Goal: Task Accomplishment & Management: Use online tool/utility

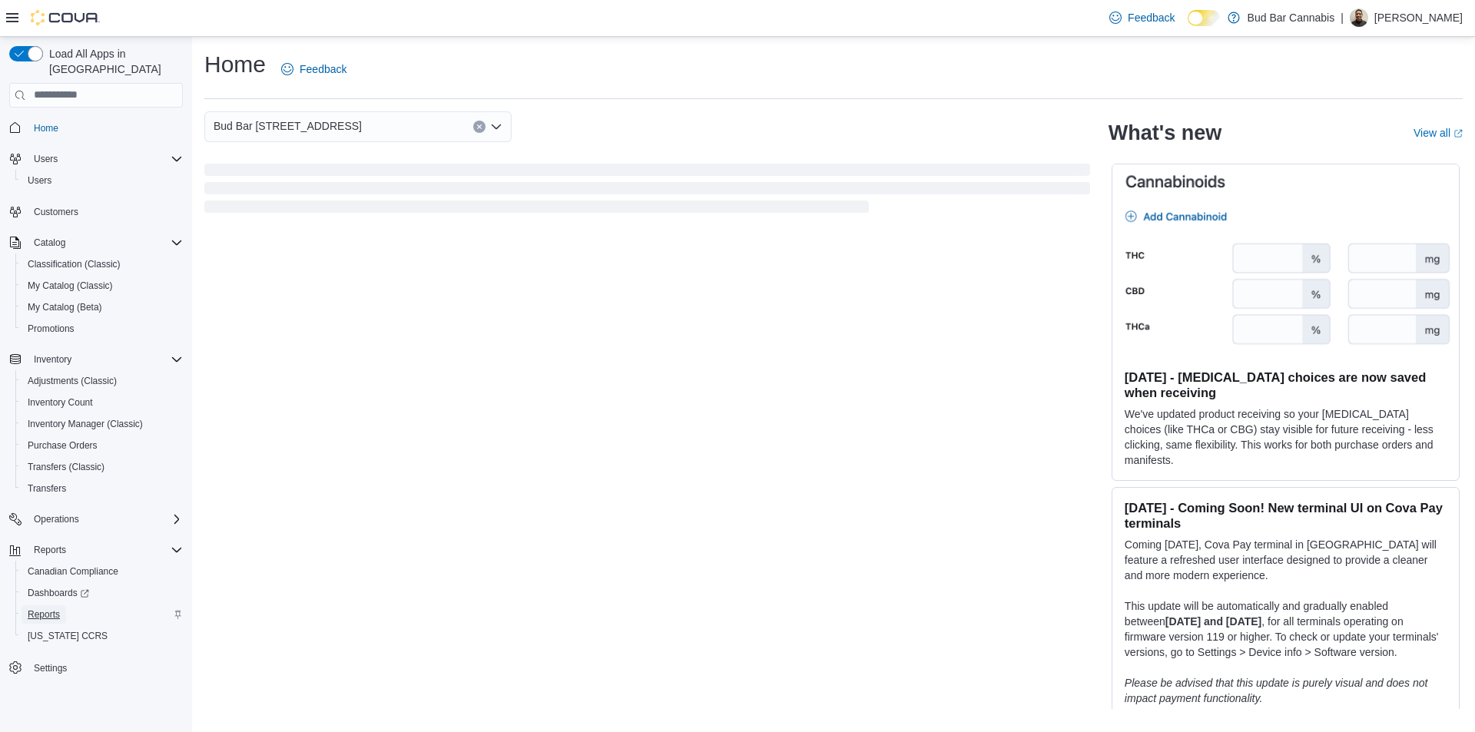
click at [61, 605] on link "Reports" at bounding box center [44, 614] width 45 height 18
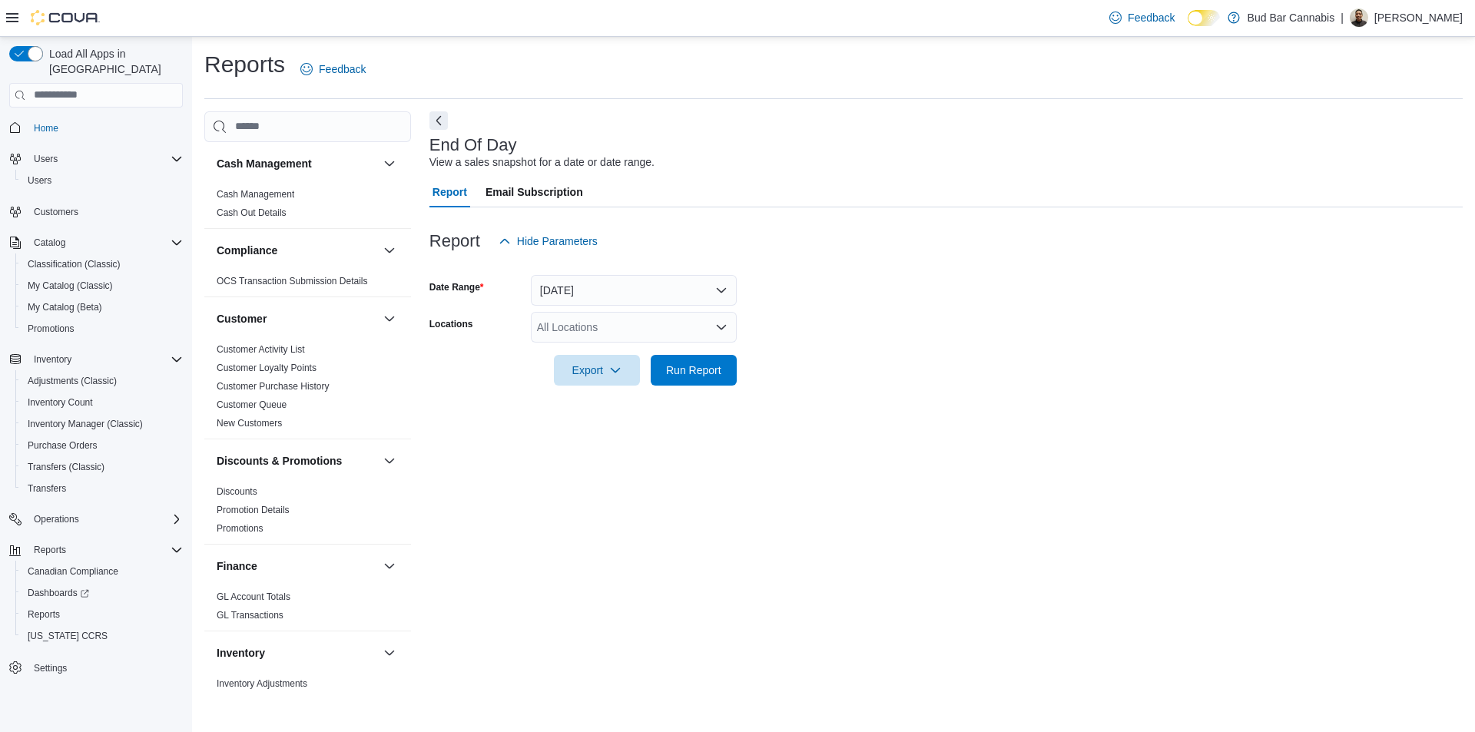
click at [602, 324] on div "All Locations" at bounding box center [634, 327] width 206 height 31
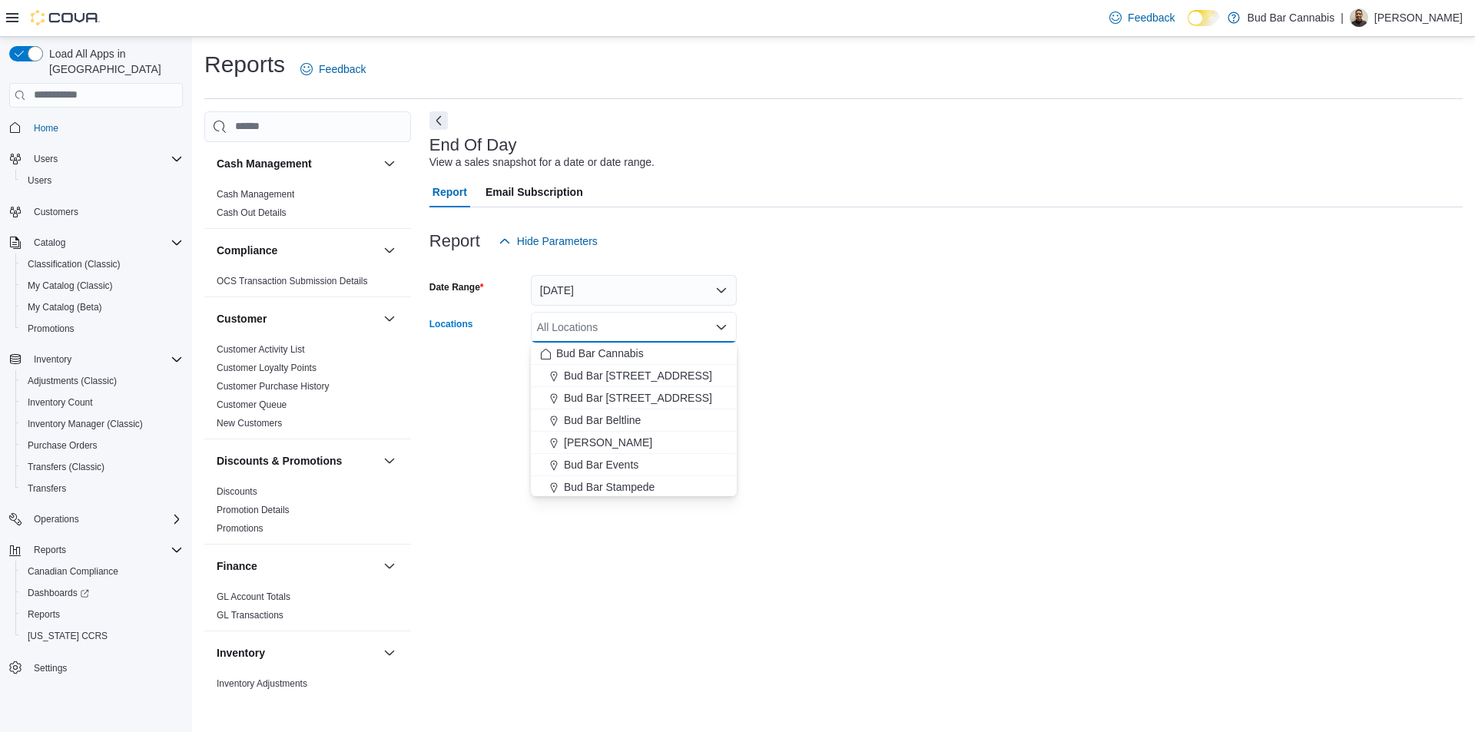
click at [644, 273] on div at bounding box center [945, 266] width 1033 height 18
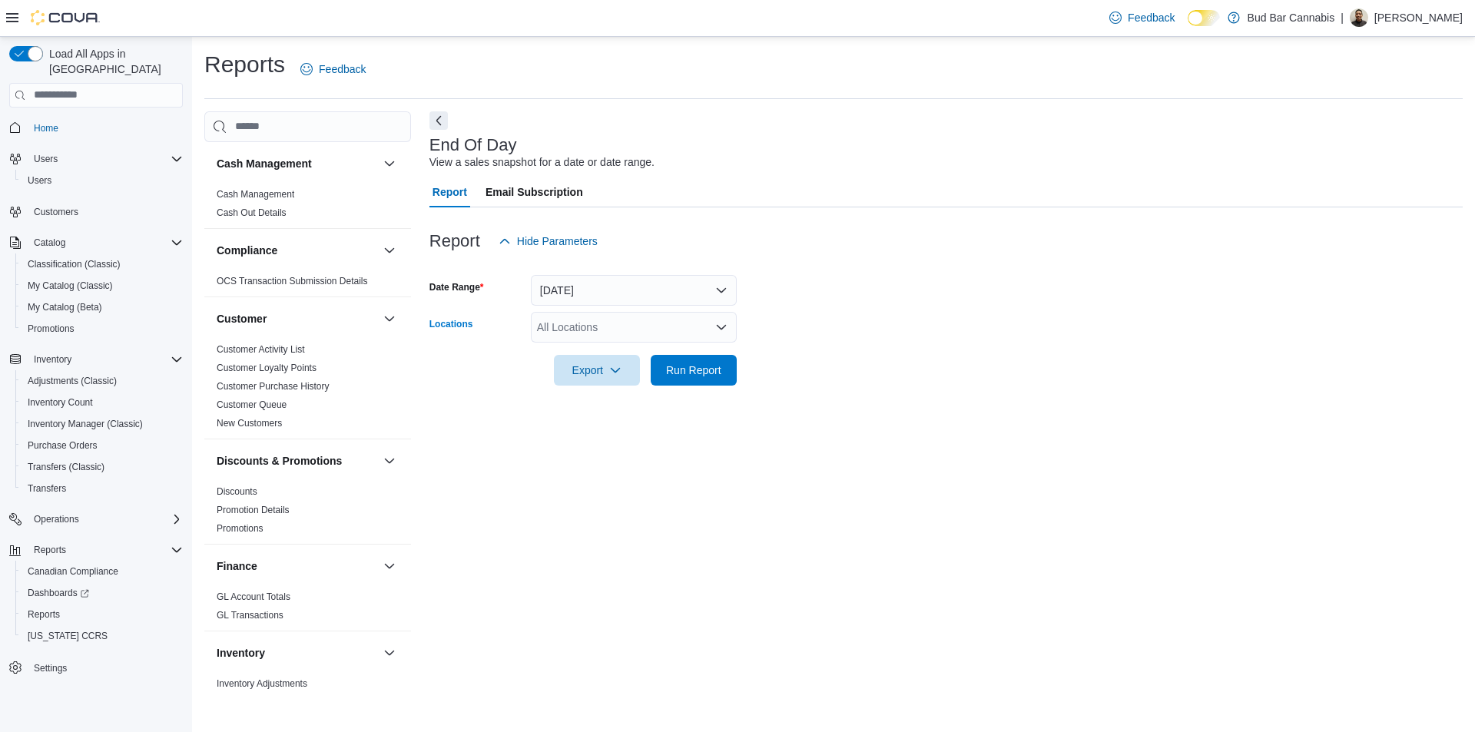
click at [600, 327] on div "All Locations" at bounding box center [634, 327] width 206 height 31
click at [1056, 373] on form "Date Range Today Locations All Locations Export Run Report" at bounding box center [945, 321] width 1033 height 129
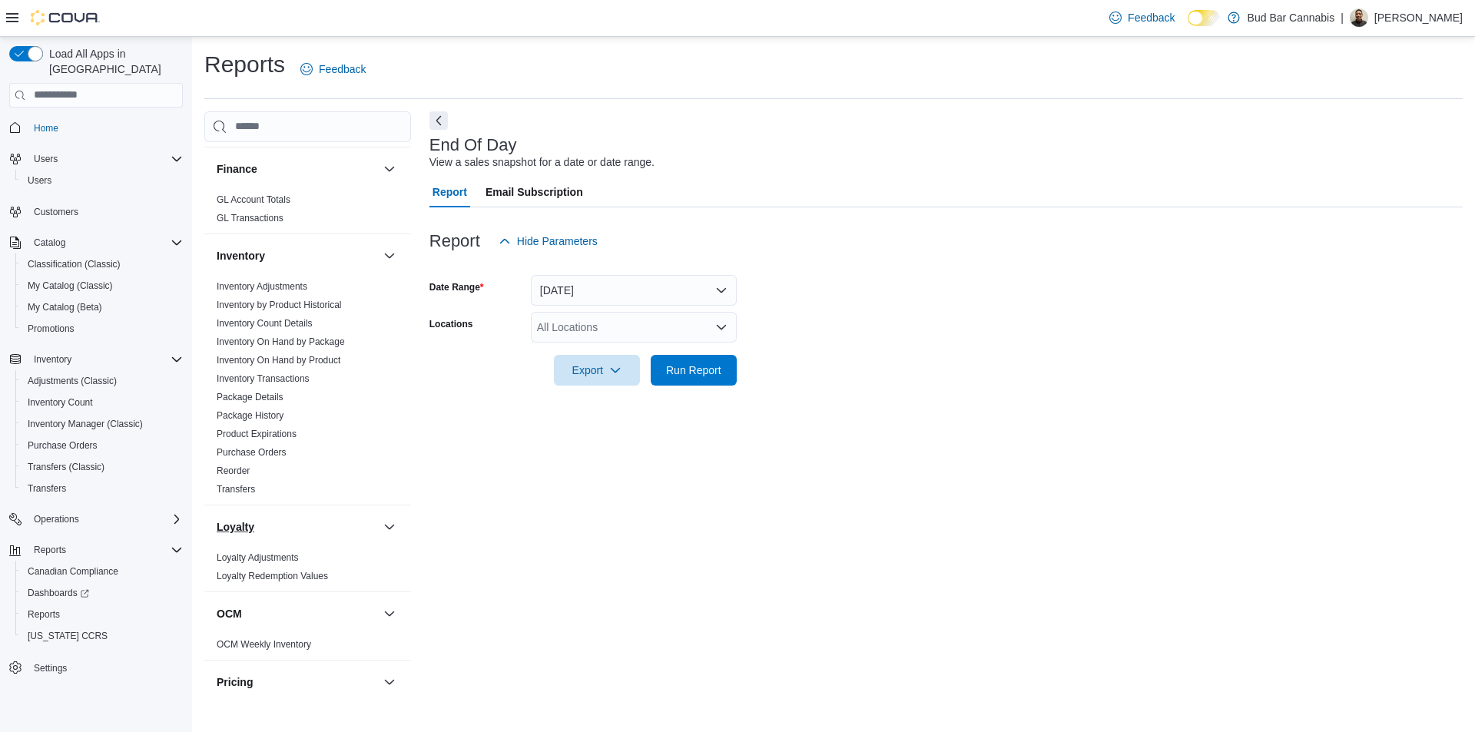
scroll to position [394, 0]
click at [313, 364] on link "Inventory On Hand by Product" at bounding box center [279, 363] width 124 height 11
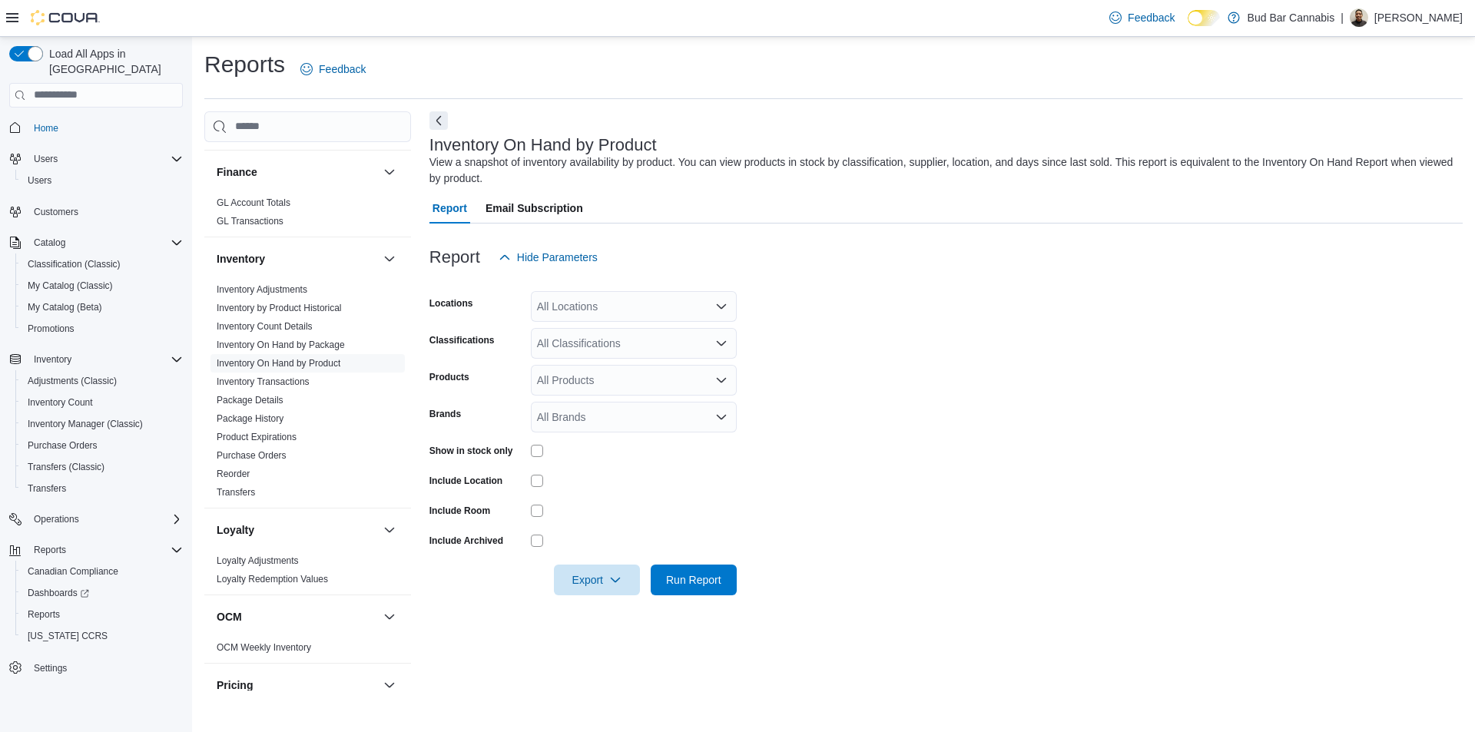
click at [618, 322] on form "Locations All Locations Classifications All Classifications Products All Produc…" at bounding box center [945, 434] width 1033 height 323
click at [618, 305] on div "All Locations" at bounding box center [634, 306] width 206 height 31
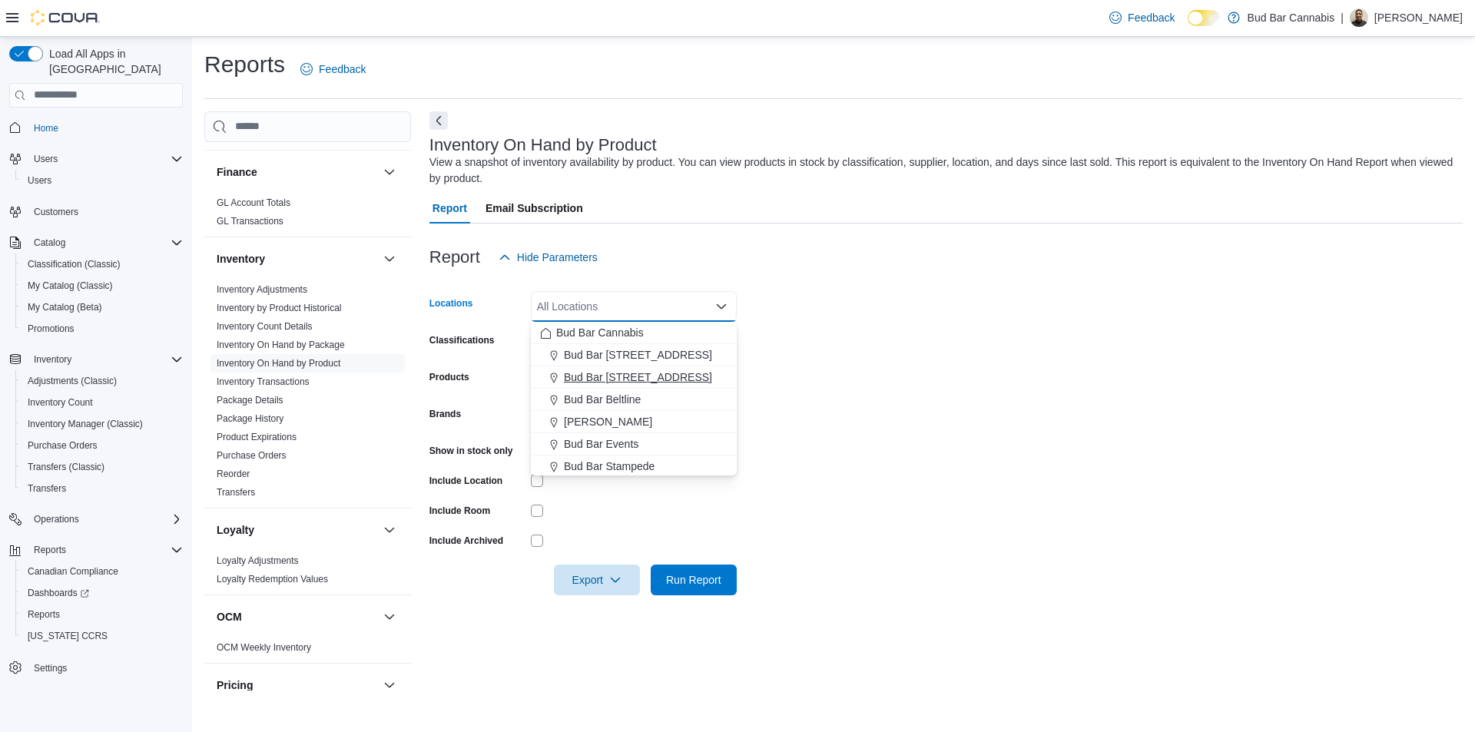
click at [625, 372] on span "Bud Bar 14 ST NW" at bounding box center [638, 377] width 148 height 15
click at [971, 356] on form "Locations Bud Bar 14 ST NW Combo box. Selected. Bud Bar 14 ST NW. Press Backspa…" at bounding box center [945, 434] width 1033 height 323
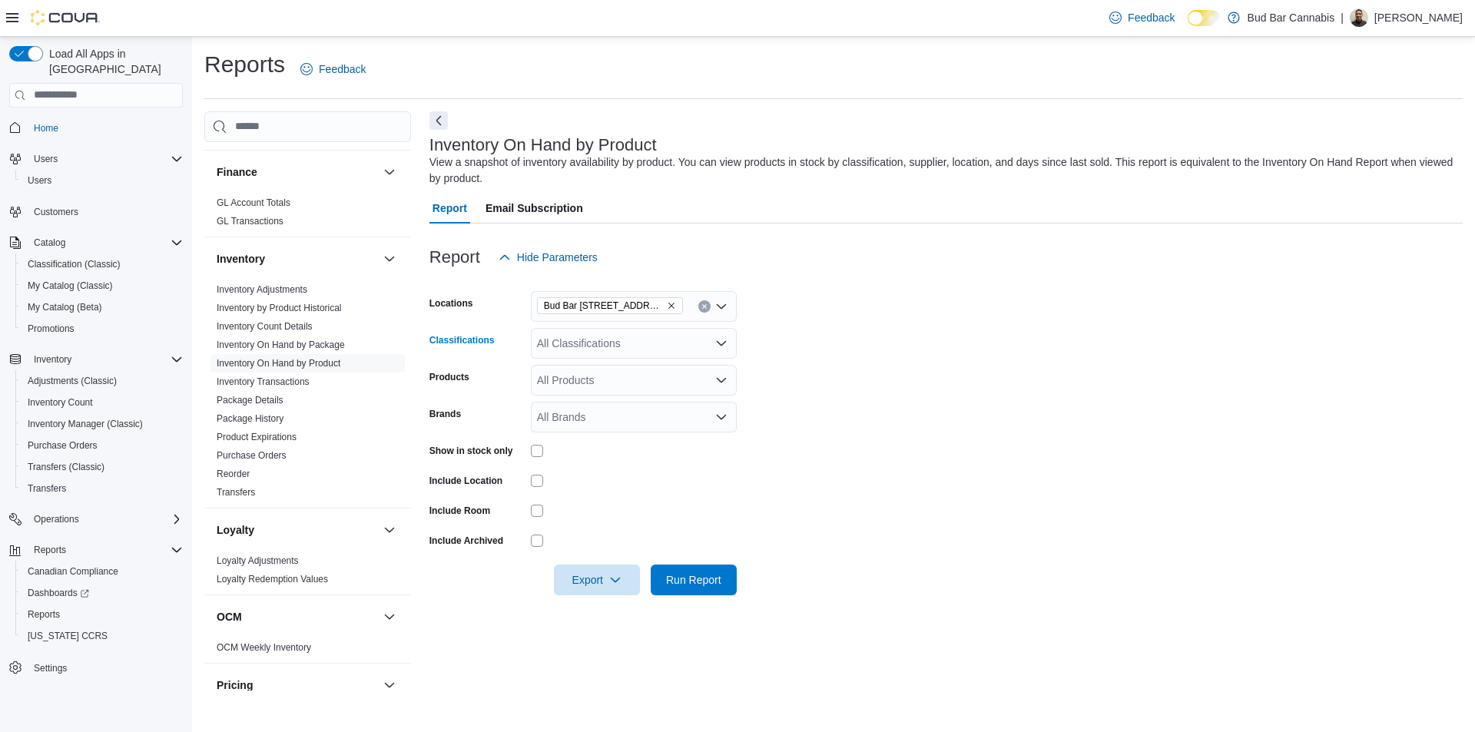
click at [598, 343] on div "All Classifications" at bounding box center [634, 343] width 206 height 31
click at [848, 342] on form "Locations Bud Bar 14 ST NW Classifications All Classifications Combo box. Selec…" at bounding box center [945, 434] width 1033 height 323
click at [529, 455] on div "Show in stock only" at bounding box center [582, 451] width 307 height 24
click at [537, 458] on div at bounding box center [634, 451] width 206 height 24
click at [582, 572] on span "Export" at bounding box center [597, 579] width 68 height 31
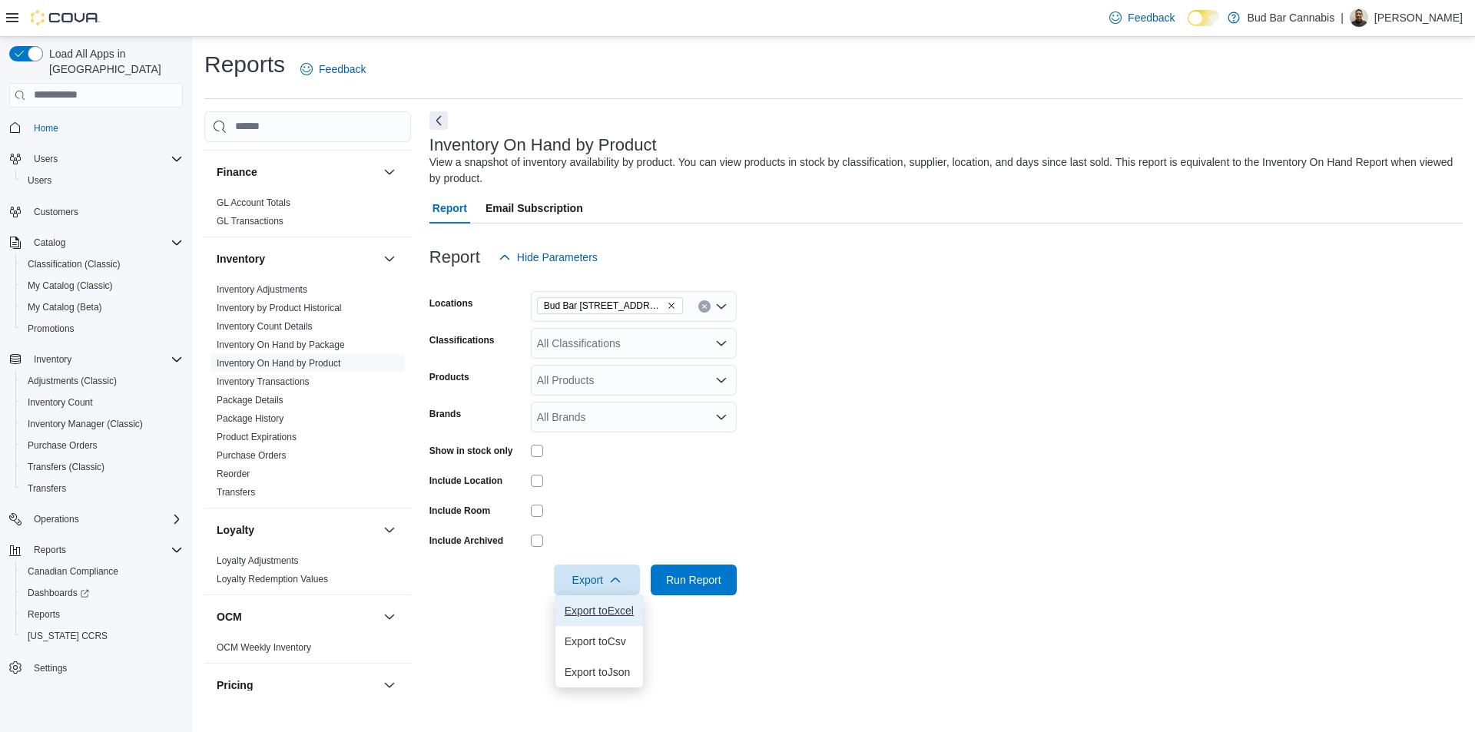
click at [621, 605] on span "Export to Excel" at bounding box center [599, 611] width 69 height 12
click at [703, 568] on span "Run Report" at bounding box center [694, 579] width 68 height 31
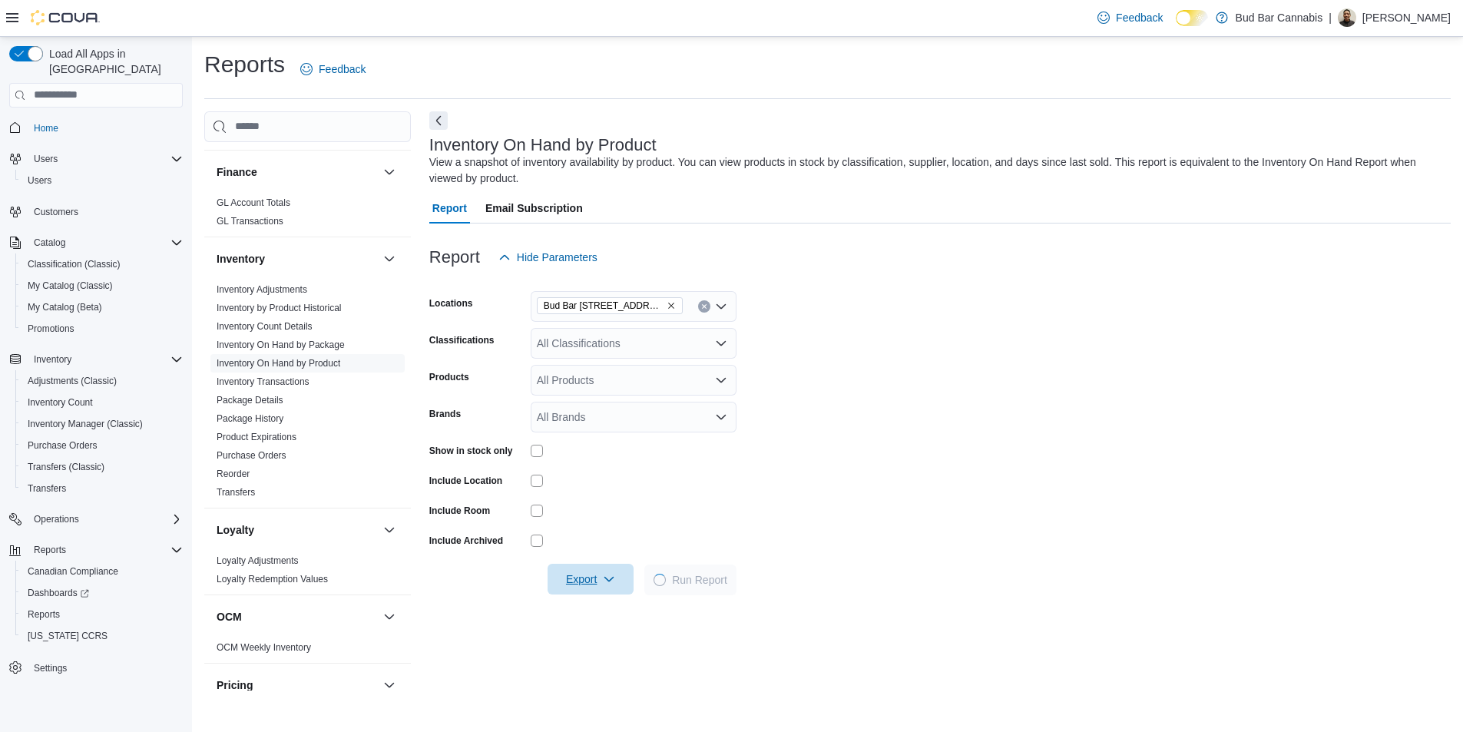
click at [595, 582] on span "Export" at bounding box center [591, 579] width 68 height 31
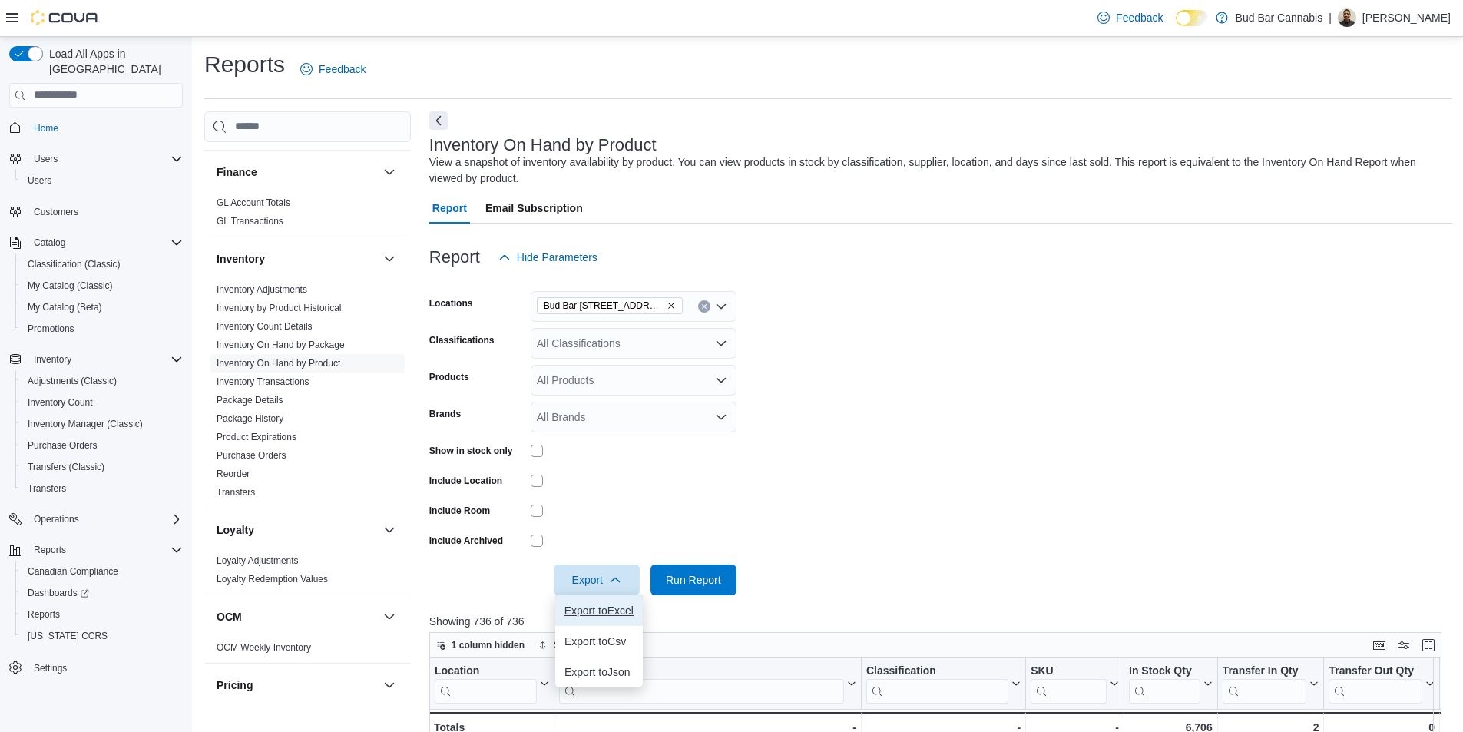
click at [619, 612] on span "Export to Excel" at bounding box center [599, 611] width 69 height 12
